Goal: Task Accomplishment & Management: Complete application form

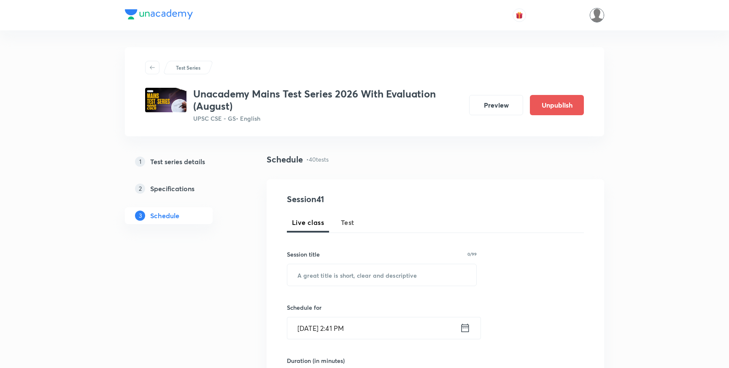
click at [598, 18] on img at bounding box center [596, 15] width 14 height 14
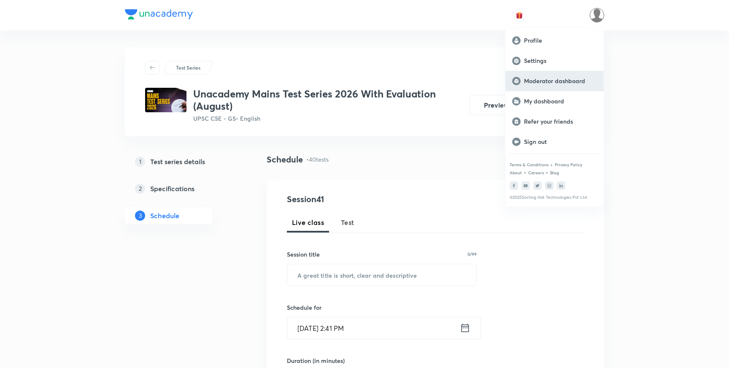
click at [539, 81] on p "Moderator dashboard" at bounding box center [560, 81] width 73 height 8
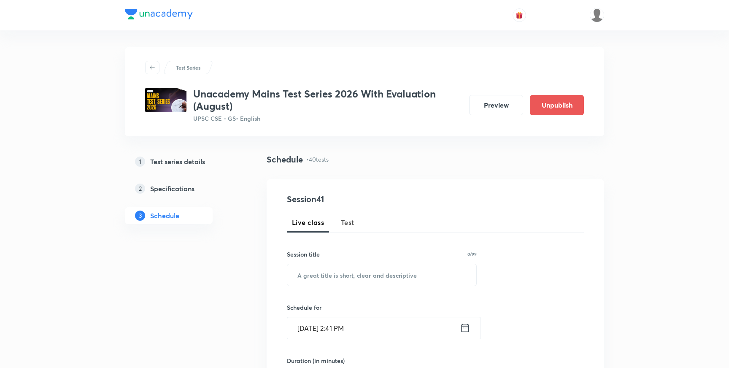
click at [192, 161] on h5 "Test series details" at bounding box center [177, 161] width 55 height 10
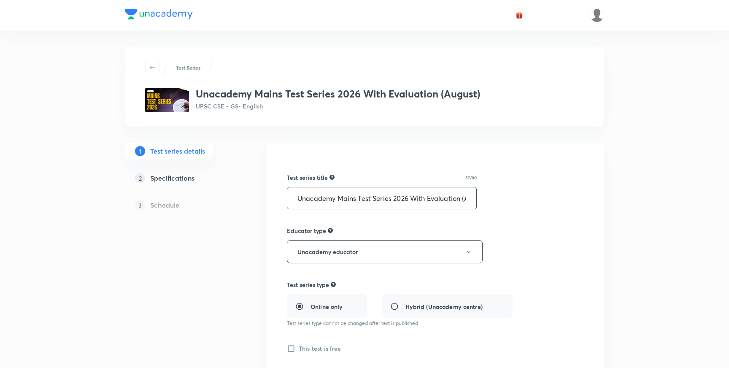
click at [384, 201] on input "Unacademy Mains Test Series 2026 With Evaluation (August)" at bounding box center [381, 198] width 189 height 22
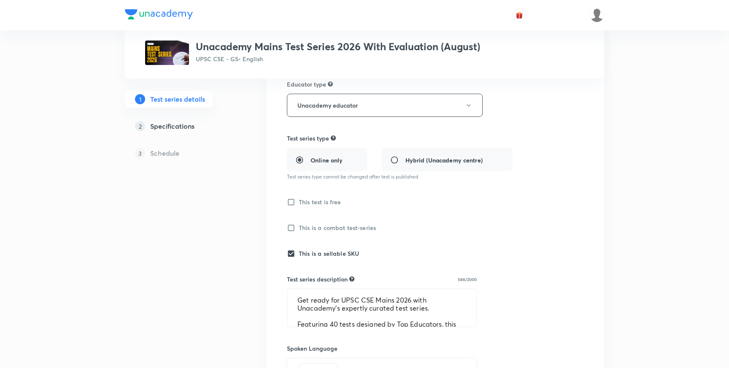
scroll to position [169, 0]
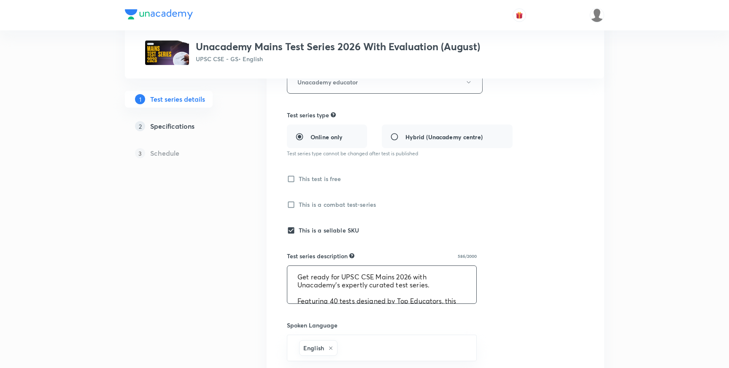
click at [324, 282] on textarea "Get ready for UPSC CSE Mains 2026 with Unacademy's expertly curated test series…" at bounding box center [381, 285] width 189 height 38
click at [210, 236] on div "1 Test series details 2 Specifications 3 Schedule" at bounding box center [182, 307] width 115 height 669
click at [221, 254] on div "1 Test series details 2 Specifications 3 Schedule" at bounding box center [182, 307] width 115 height 669
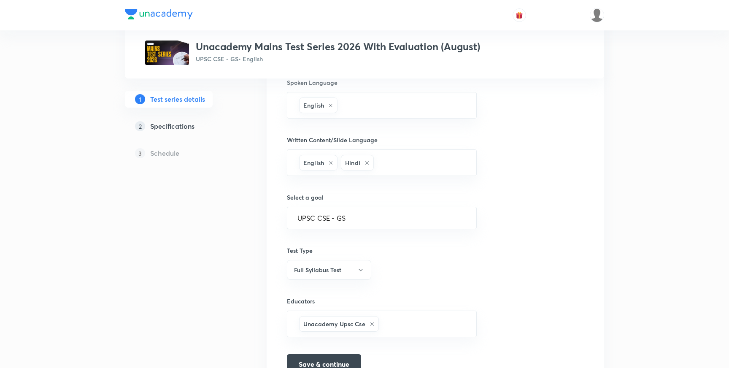
scroll to position [413, 0]
click at [174, 131] on link "2 Specifications" at bounding box center [182, 126] width 115 height 17
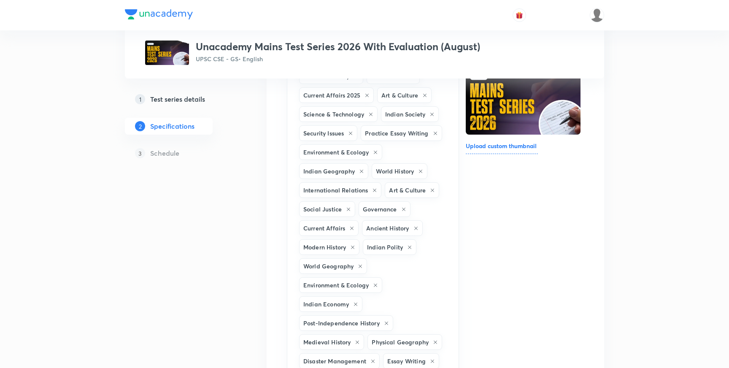
scroll to position [130, 0]
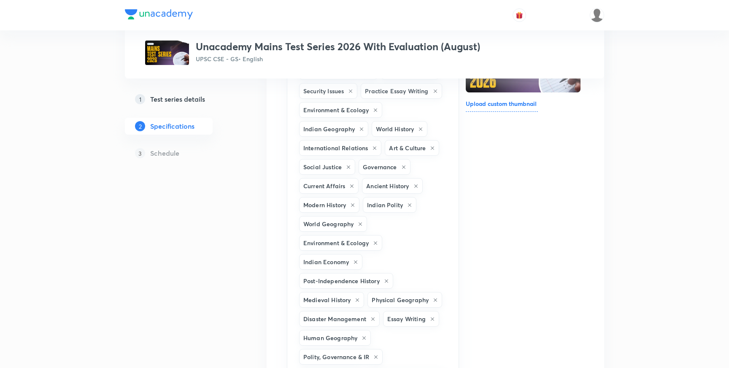
scroll to position [164, 0]
click at [248, 222] on div "Test Series Unacademy Mains Test Series 2026 With Evaluation (August) UPSC CSE …" at bounding box center [364, 374] width 479 height 982
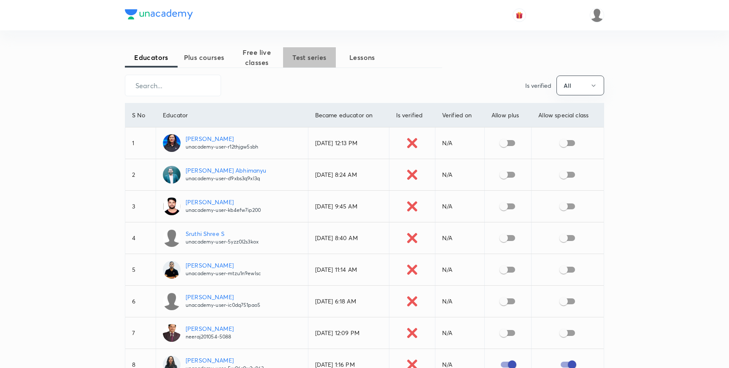
click at [315, 58] on span "Test series" at bounding box center [309, 57] width 53 height 10
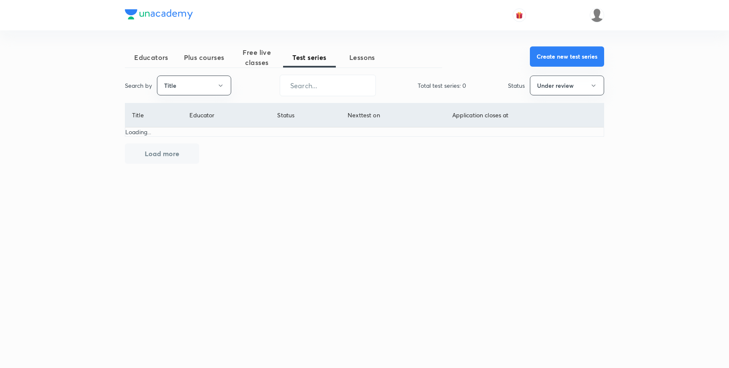
click at [540, 61] on button "Create new test series" at bounding box center [567, 56] width 74 height 20
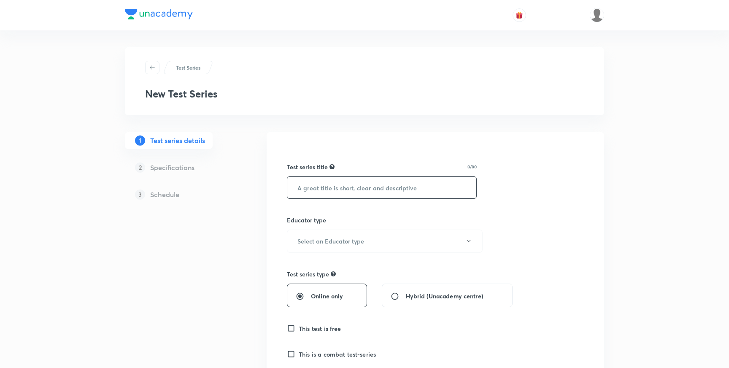
click at [328, 186] on input "text" at bounding box center [381, 188] width 189 height 22
paste input "Unacademy Mains Test Series 2026 With Evaluation (August)"
click at [454, 190] on input "Unacademy Mains Test Series 2026 With Evaluation (August)" at bounding box center [381, 188] width 189 height 22
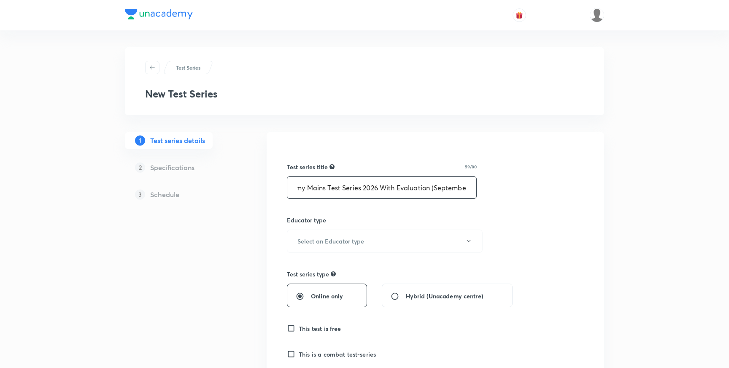
scroll to position [0, 33]
type input "Unacademy Mains Test Series 2026 With Evaluation (September)"
click at [400, 237] on button "Select an Educator type" at bounding box center [385, 240] width 196 height 23
click at [317, 269] on span "Unacademy educator" at bounding box center [384, 268] width 185 height 9
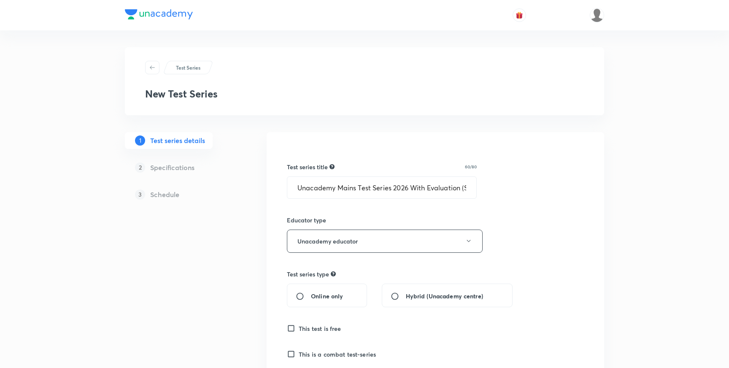
click at [299, 296] on input "Online only" at bounding box center [303, 296] width 15 height 8
radio input "true"
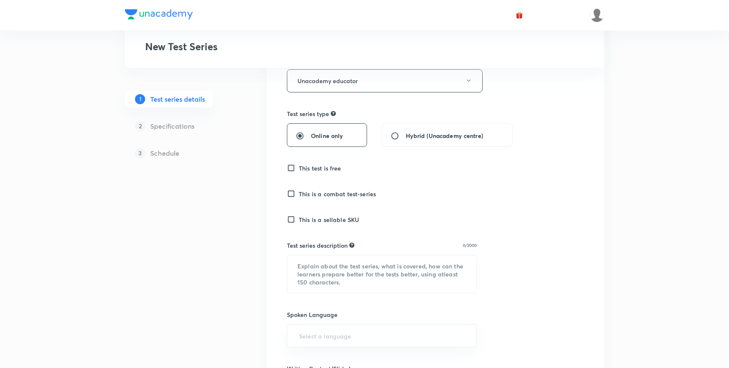
scroll to position [159, 0]
click at [291, 222] on input "This is a sellable SKU" at bounding box center [293, 221] width 12 height 8
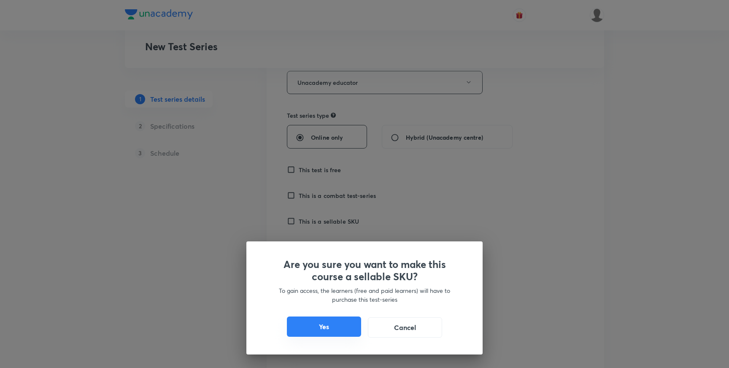
click at [323, 323] on button "Yes" at bounding box center [324, 326] width 74 height 20
checkbox input "true"
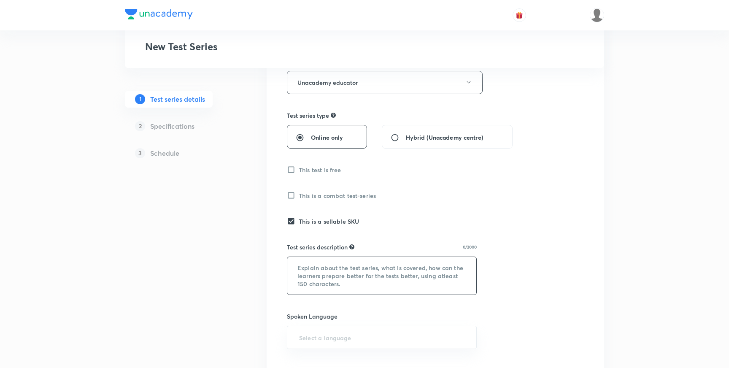
click at [344, 284] on textarea at bounding box center [381, 276] width 189 height 38
paste textarea "Get ready for UPSC CSE Mains 2026 with Unacademy's expertly curated test series…"
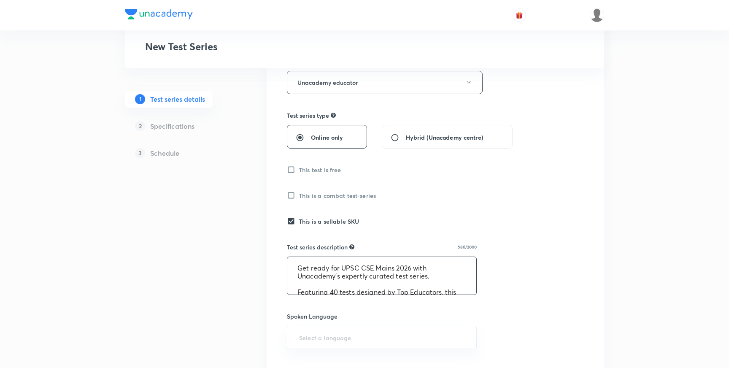
click at [296, 266] on textarea "Get ready for UPSC CSE Mains 2026 with Unacademy's expertly curated test series…" at bounding box center [381, 276] width 189 height 38
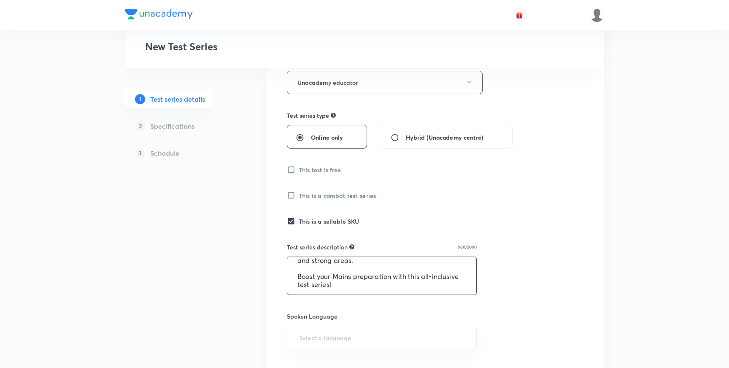
scroll to position [176, 0]
type textarea "Get ready for UPSC CSE Mains 2026 with Unacademy's expertly curated test series…"
click at [318, 340] on input "text" at bounding box center [381, 337] width 169 height 16
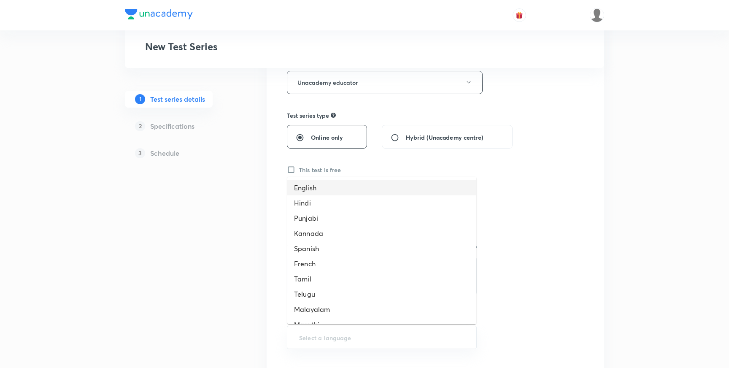
click at [320, 188] on li "English" at bounding box center [381, 187] width 189 height 15
click at [367, 340] on input "text" at bounding box center [402, 339] width 127 height 16
click at [324, 187] on li "Hindi" at bounding box center [381, 187] width 189 height 15
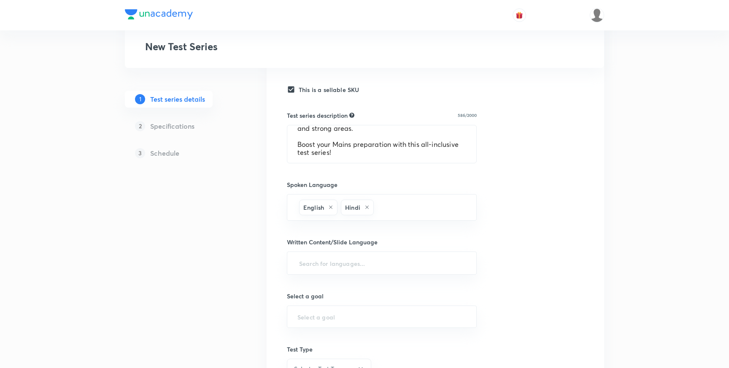
scroll to position [293, 0]
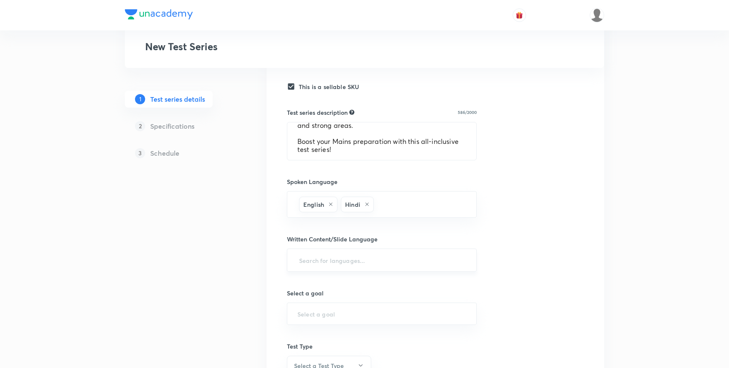
click at [317, 260] on input "text" at bounding box center [381, 260] width 169 height 16
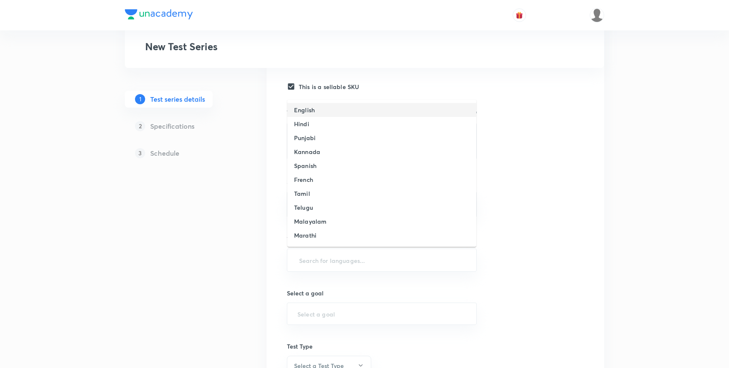
click at [304, 112] on h6 "English" at bounding box center [304, 109] width 21 height 9
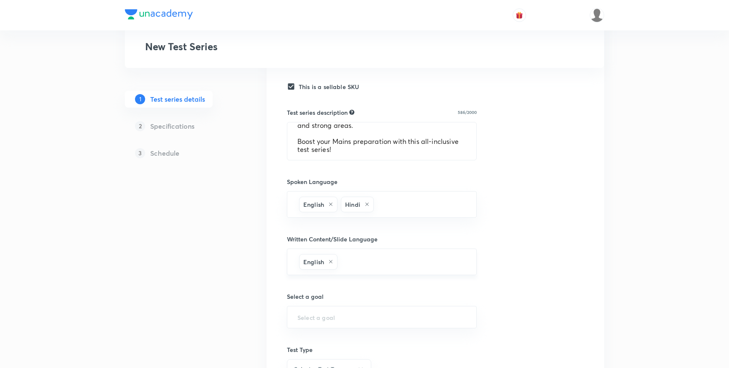
click at [352, 260] on input "text" at bounding box center [402, 262] width 127 height 16
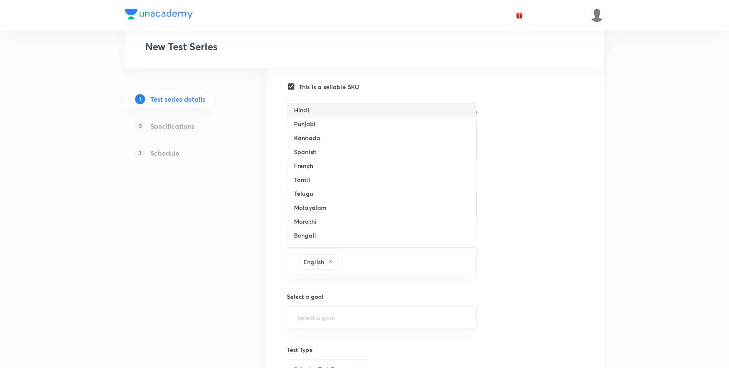
click at [311, 114] on li "Hindi" at bounding box center [381, 110] width 189 height 14
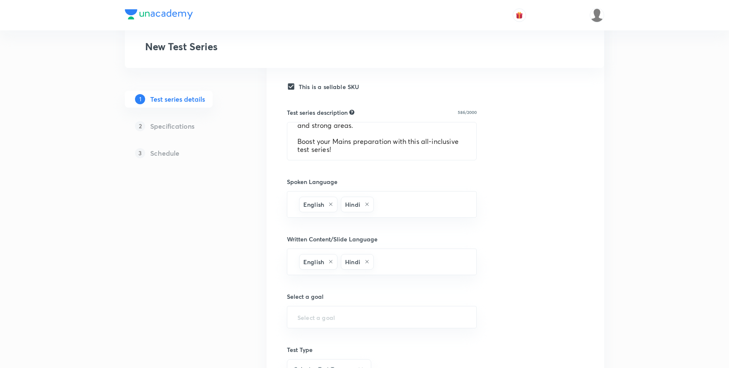
click at [237, 249] on div "1 Test series details 2 Specifications 3 Schedule" at bounding box center [182, 167] width 115 height 656
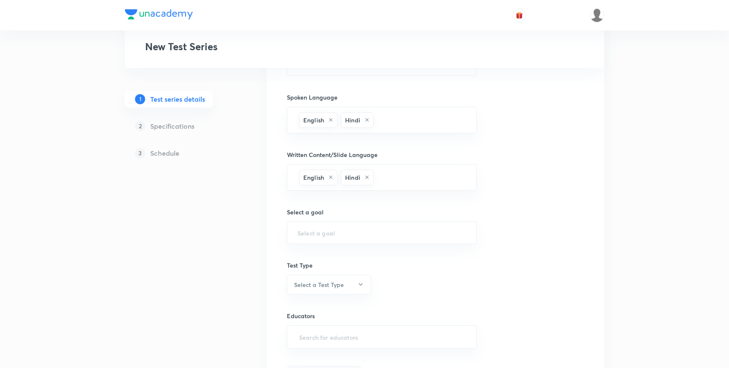
scroll to position [385, 0]
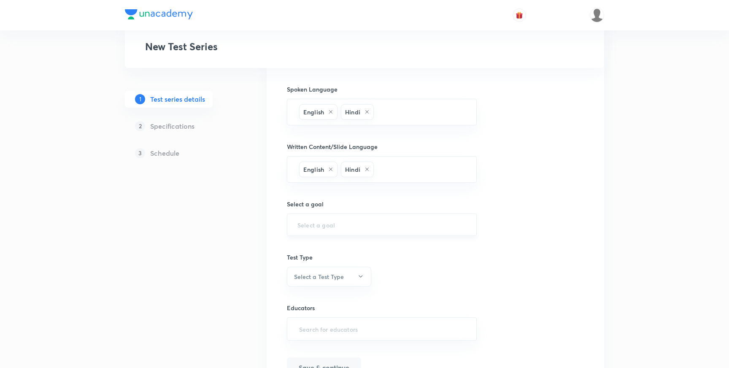
click at [333, 223] on input "text" at bounding box center [381, 225] width 169 height 8
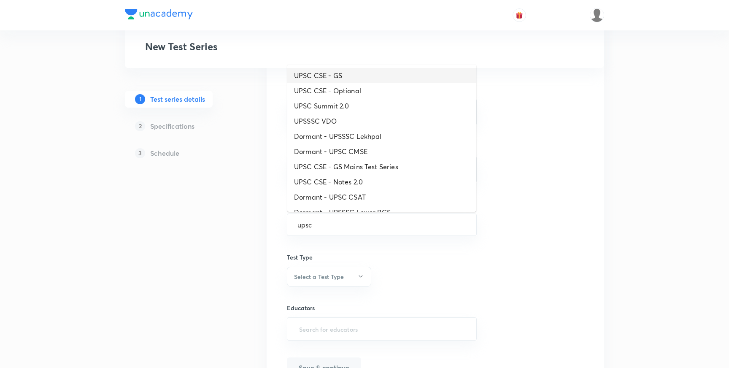
click at [314, 75] on li "UPSC CSE - GS" at bounding box center [381, 75] width 189 height 15
type input "UPSC CSE - GS"
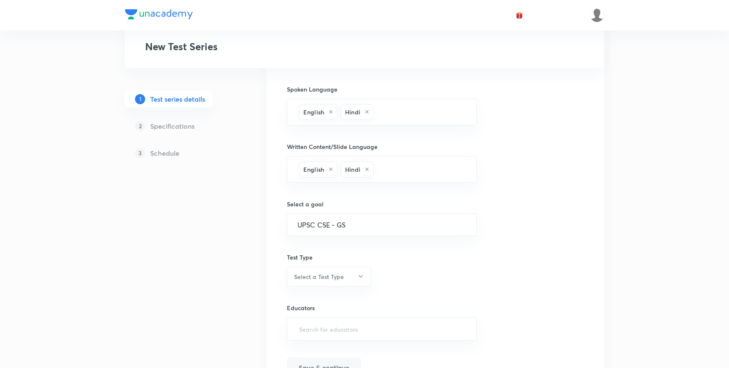
click at [242, 268] on div "Test Series New Test Series 1 Test series details 2 Specifications 3 Schedule T…" at bounding box center [364, 32] width 479 height 741
click at [325, 276] on h6 "Select a Test Type" at bounding box center [319, 276] width 50 height 9
click at [314, 301] on span "Full Syllabus Test" at bounding box center [328, 302] width 73 height 9
click at [245, 273] on div "Test Series New Test Series 1 Test series details 2 Specifications 3 Schedule T…" at bounding box center [364, 32] width 479 height 741
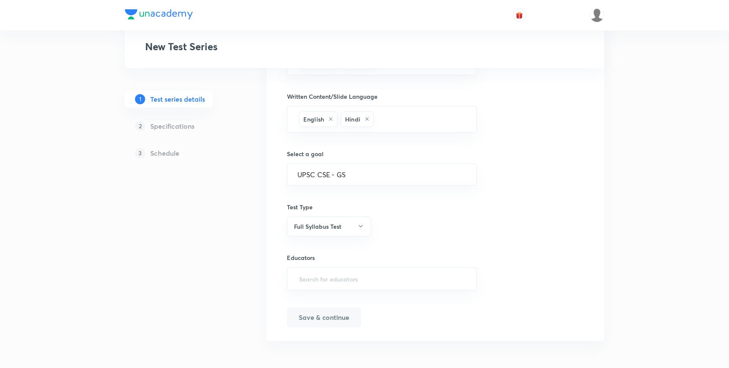
scroll to position [435, 0]
click at [321, 282] on input "text" at bounding box center [381, 280] width 169 height 16
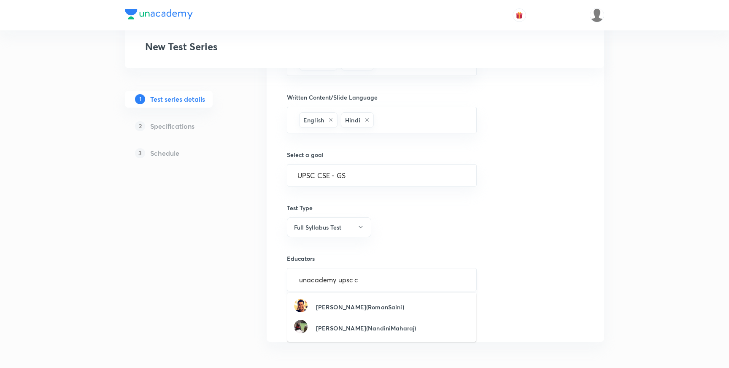
type input "unacademy upsc cs"
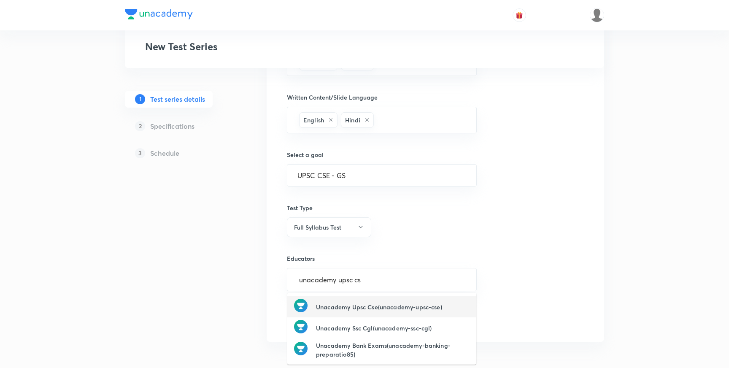
click at [386, 311] on h6 "Unacademy Upsc Cse(unacademy-upsc-cse)" at bounding box center [379, 306] width 126 height 9
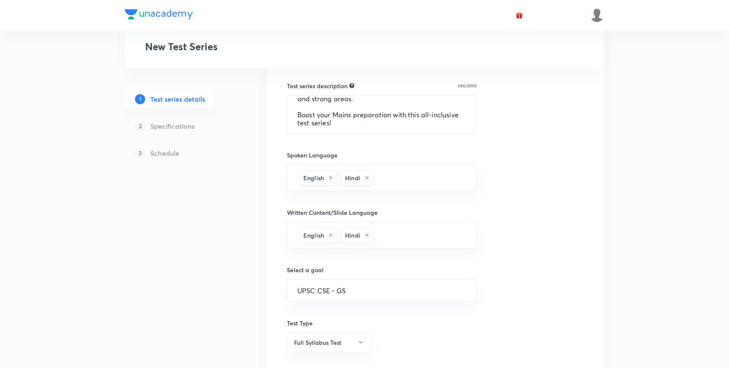
scroll to position [439, 0]
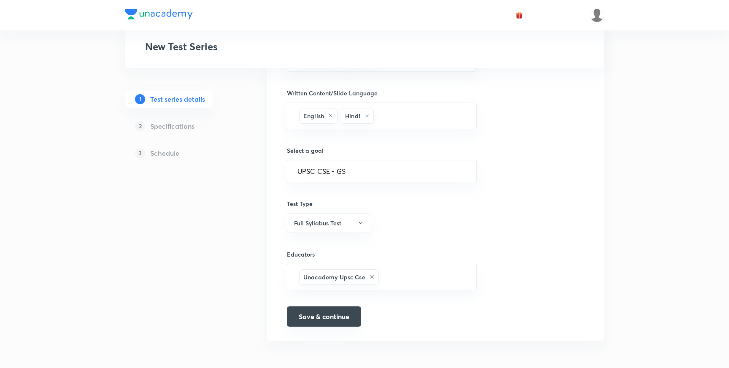
click at [331, 318] on button "Save & continue" at bounding box center [324, 316] width 74 height 20
